Goal: Task Accomplishment & Management: Manage account settings

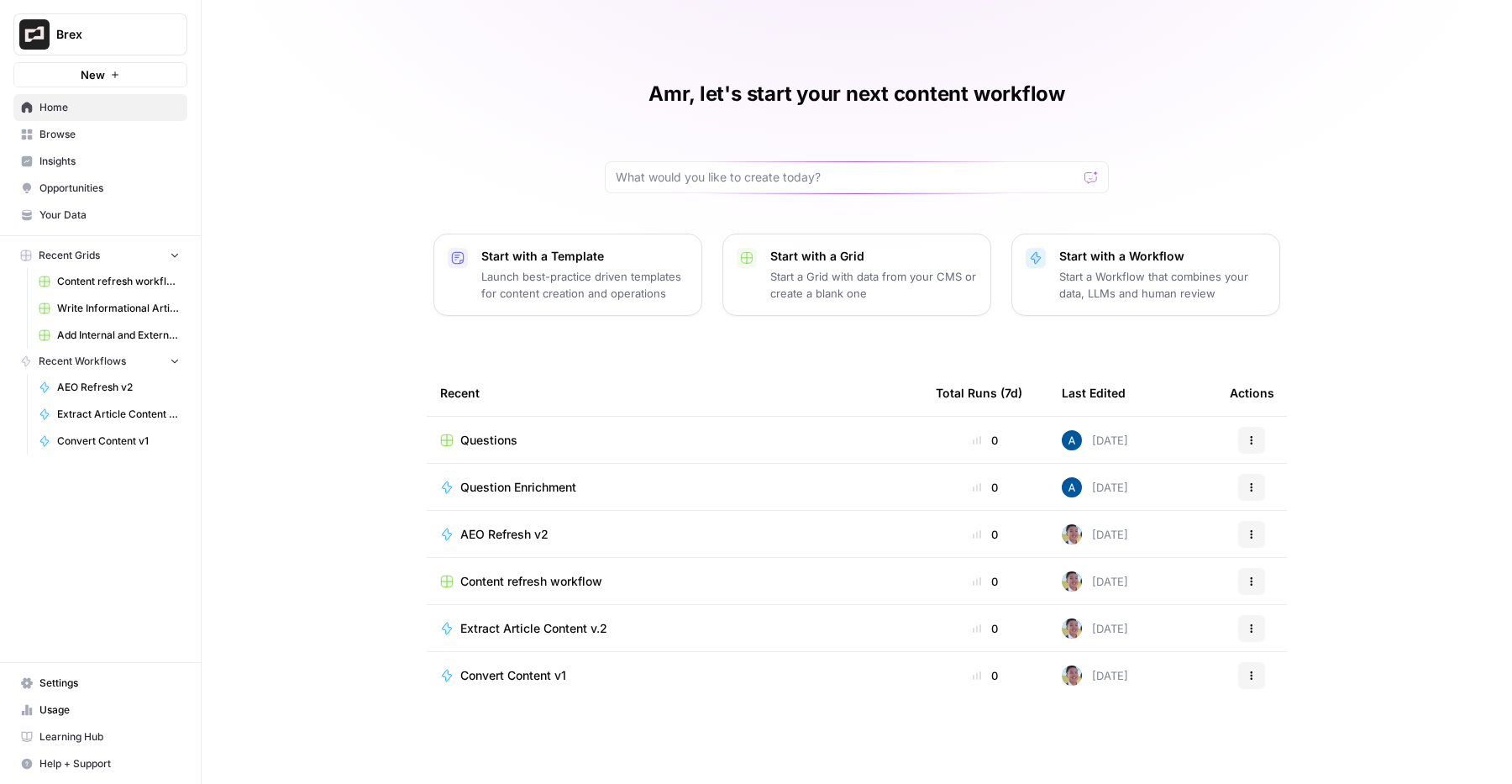
click at [78, 676] on span "Settings" at bounding box center [109, 683] width 140 height 15
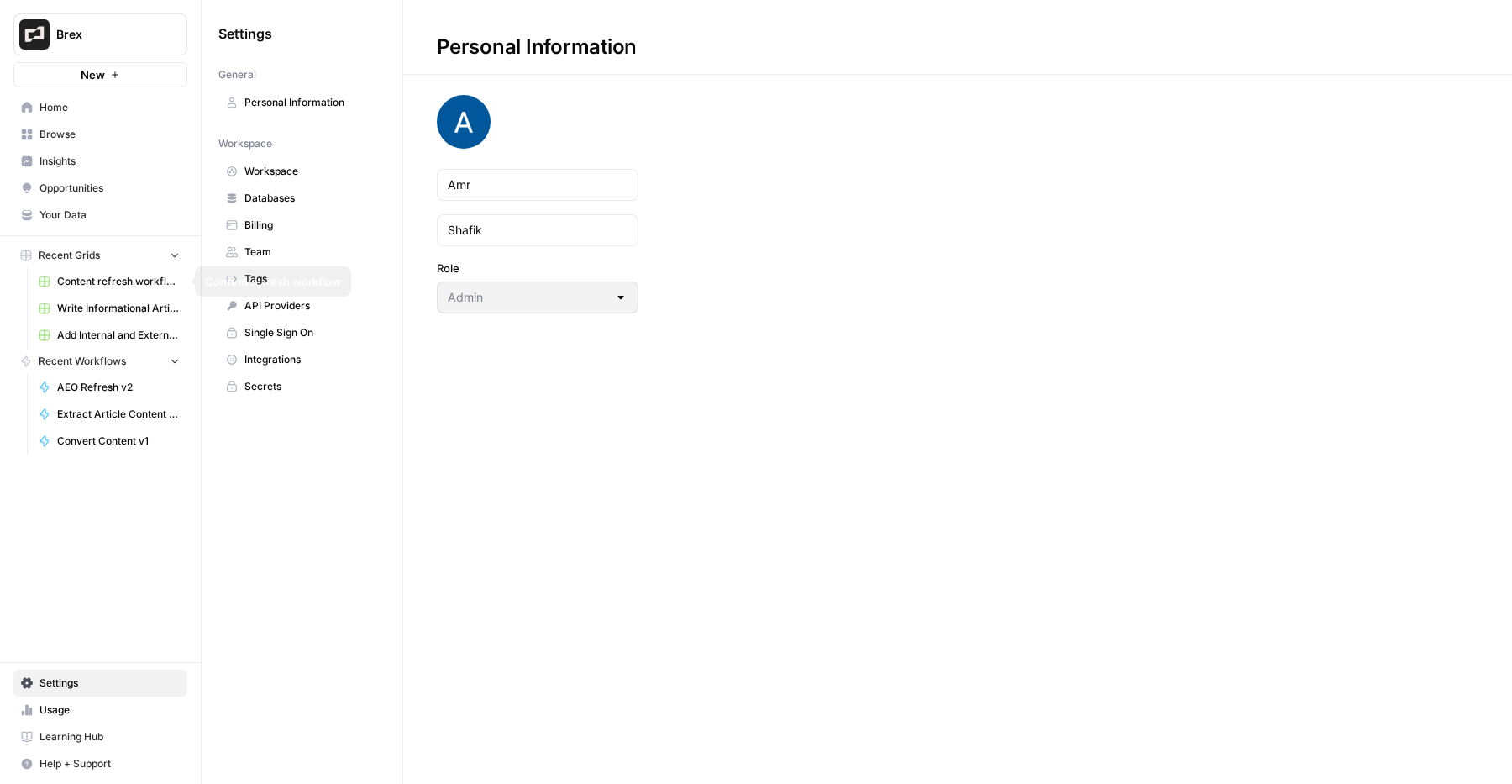
click at [272, 267] on link "Tags" at bounding box center [302, 279] width 168 height 27
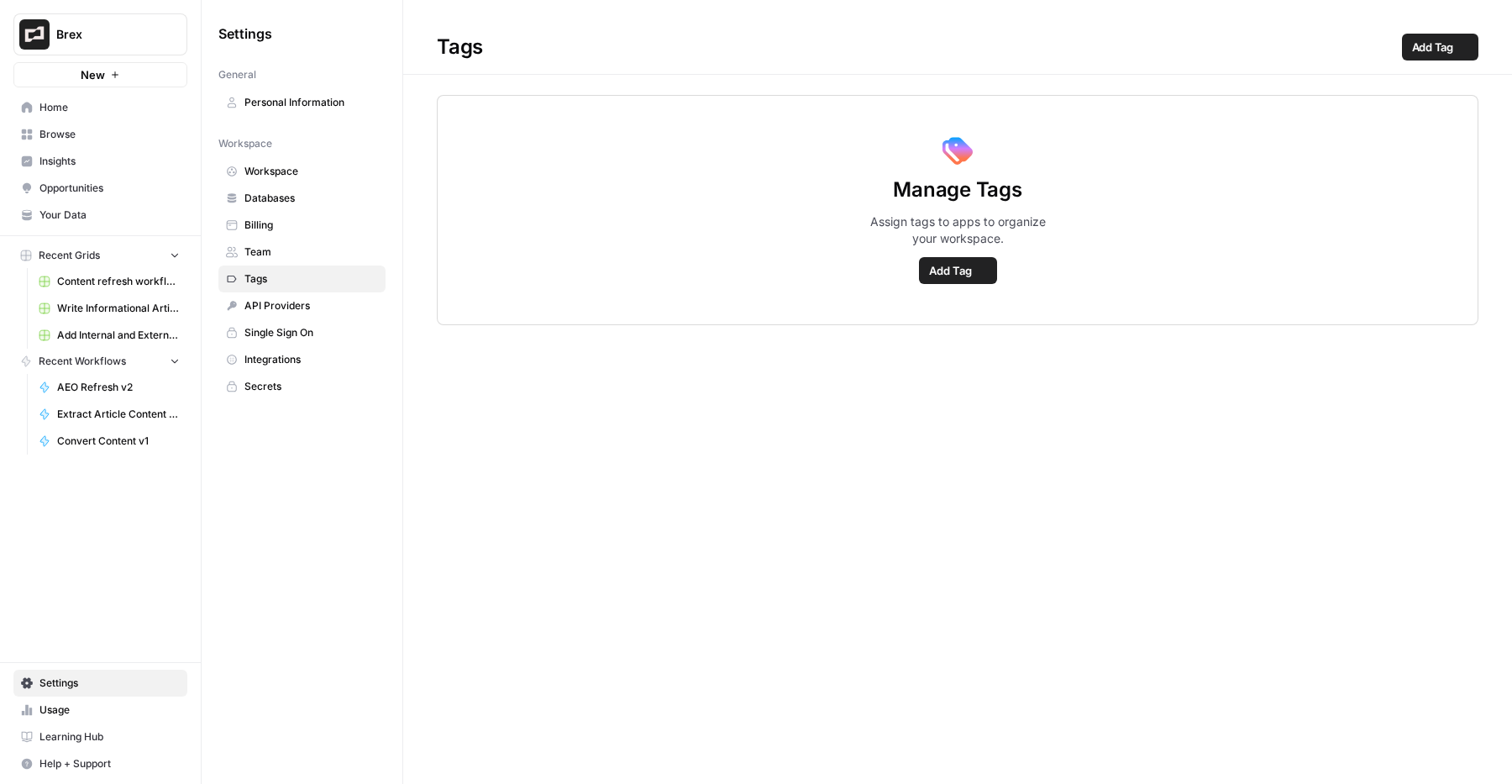
click at [282, 254] on span "Team" at bounding box center [311, 251] width 134 height 15
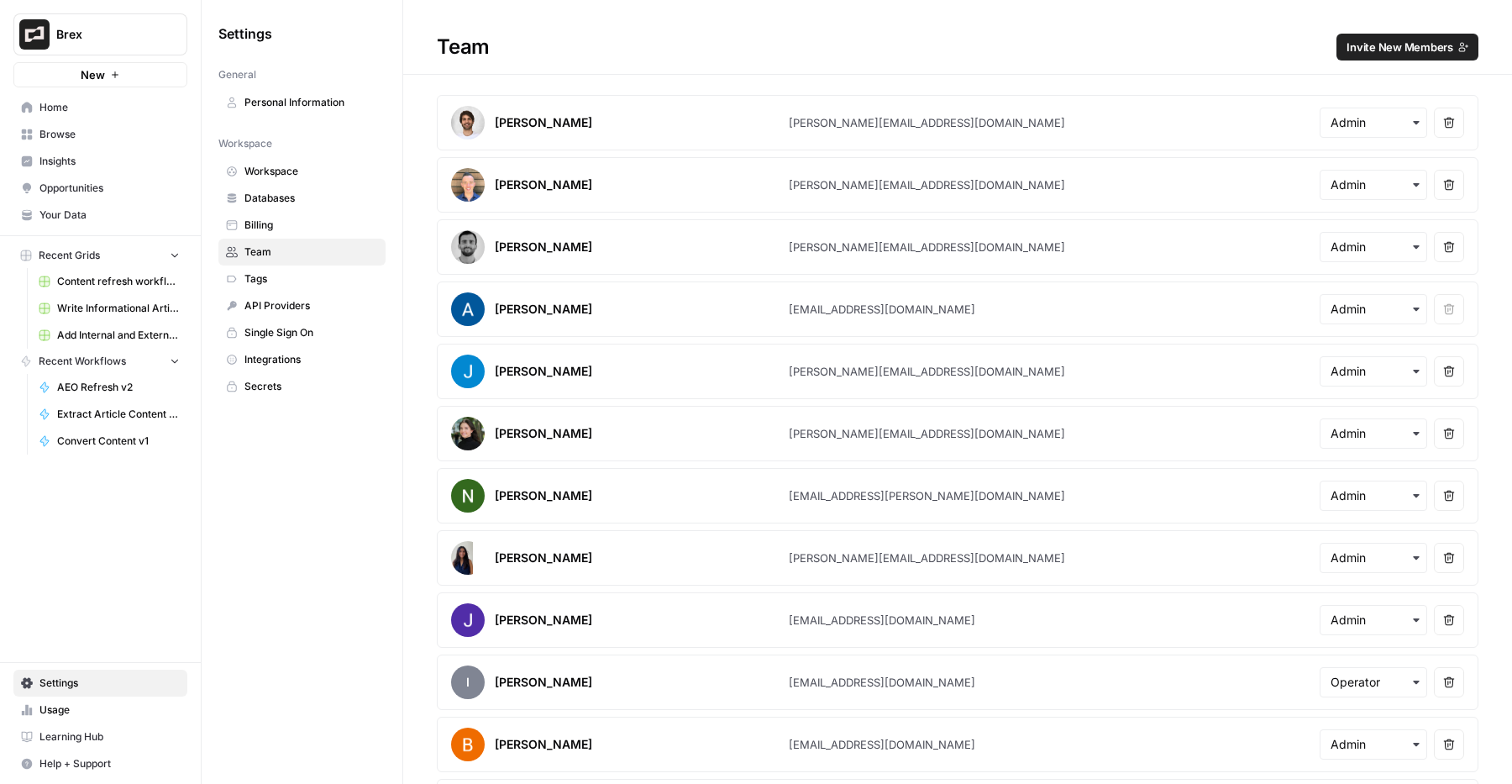
click at [1346, 43] on button "Invite New Members" at bounding box center [1407, 47] width 142 height 27
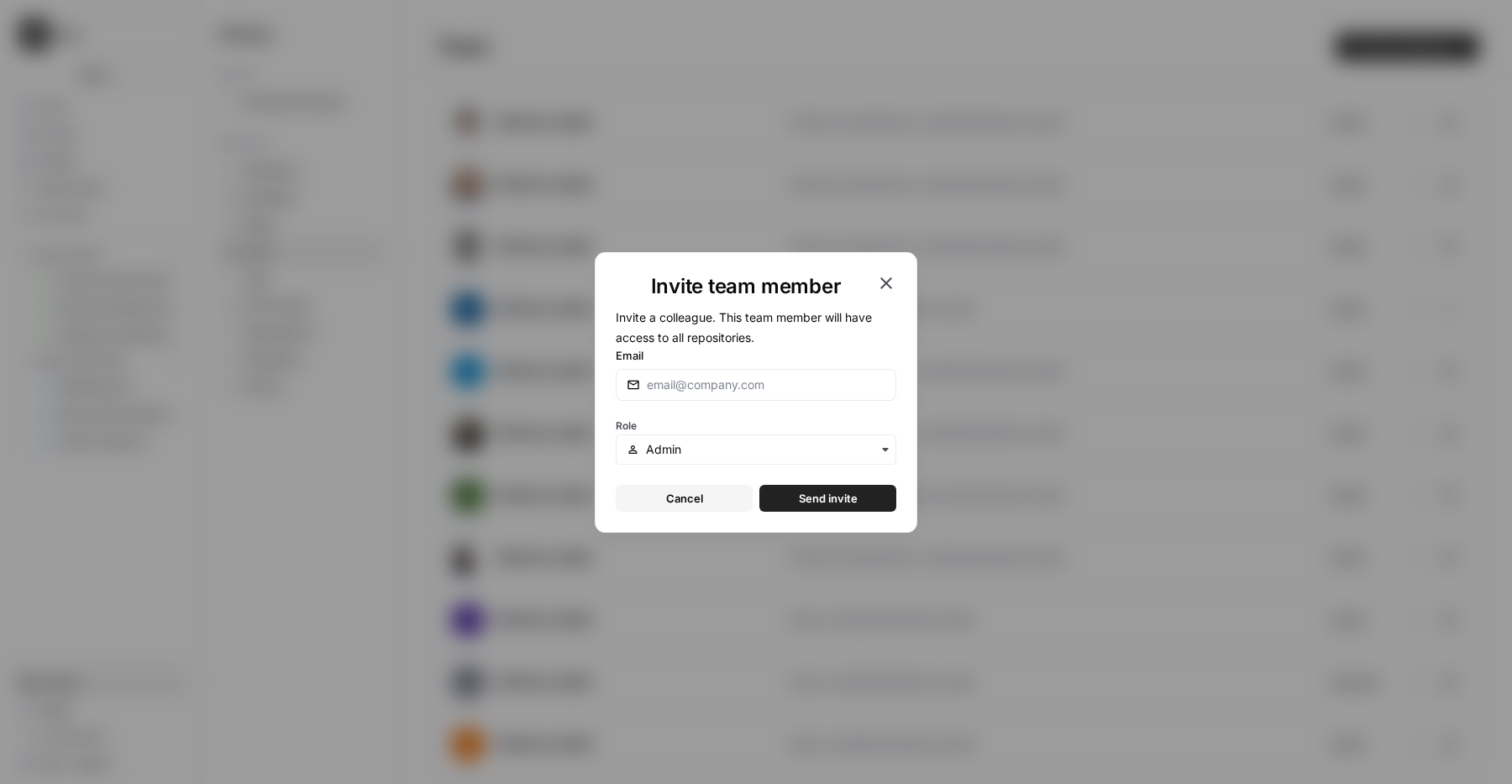
click at [518, 104] on div "Invite team member Invite a colleague. This team member will have access to all…" at bounding box center [756, 392] width 1512 height 784
